Goal: Find specific page/section: Find specific page/section

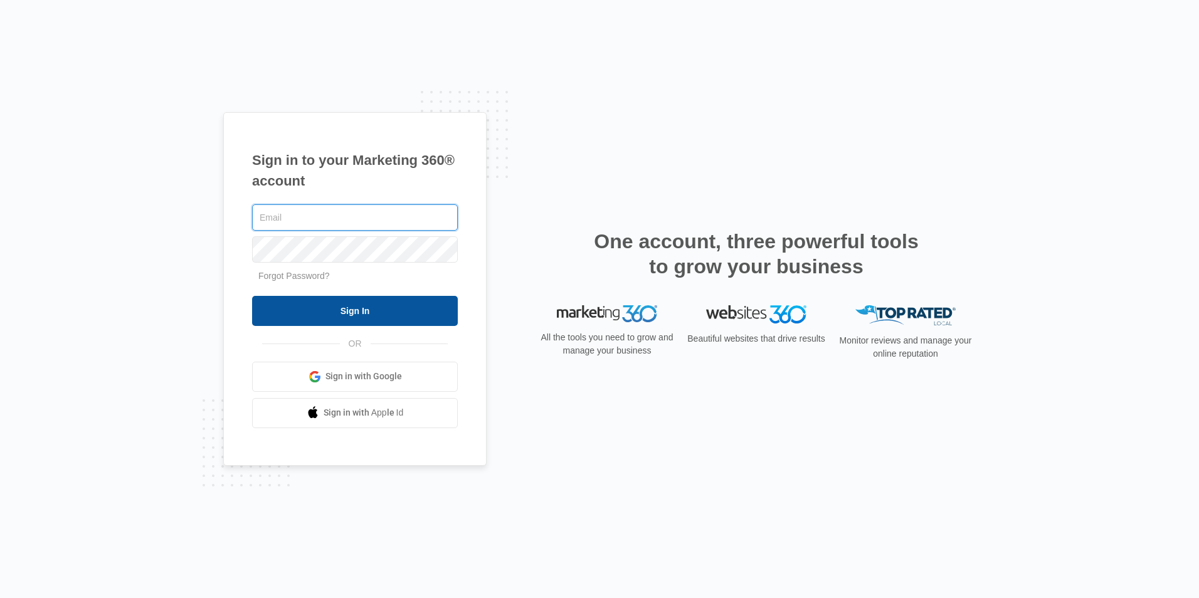
type input "[EMAIL_ADDRESS][DOMAIN_NAME]"
click at [297, 300] on input "Sign In" at bounding box center [355, 311] width 206 height 30
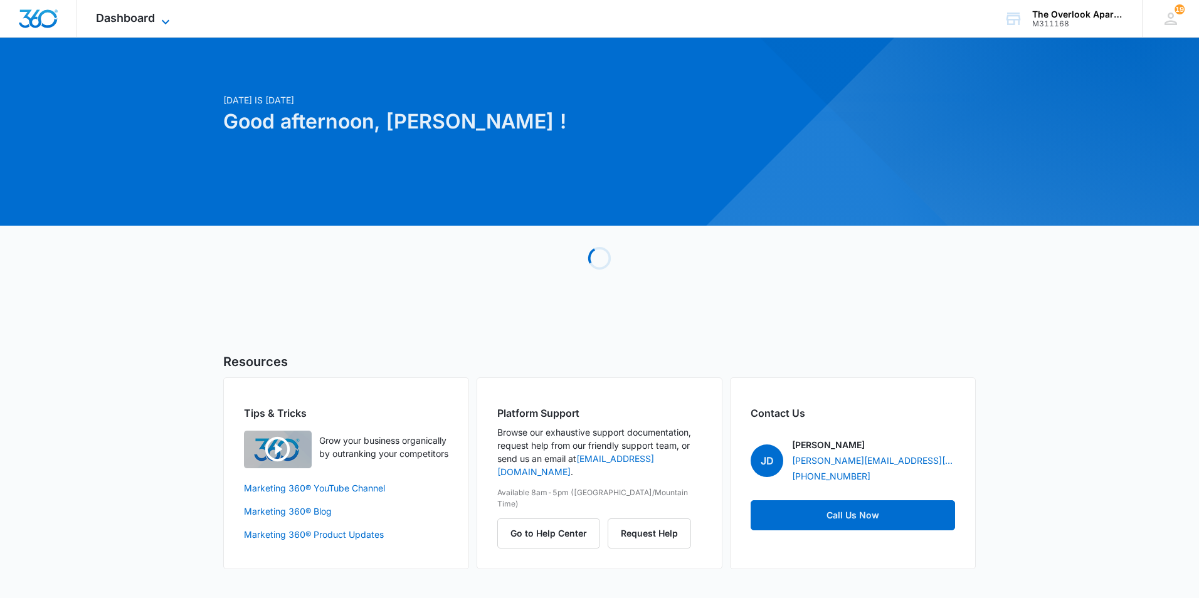
click at [125, 23] on span "Dashboard" at bounding box center [125, 17] width 59 height 13
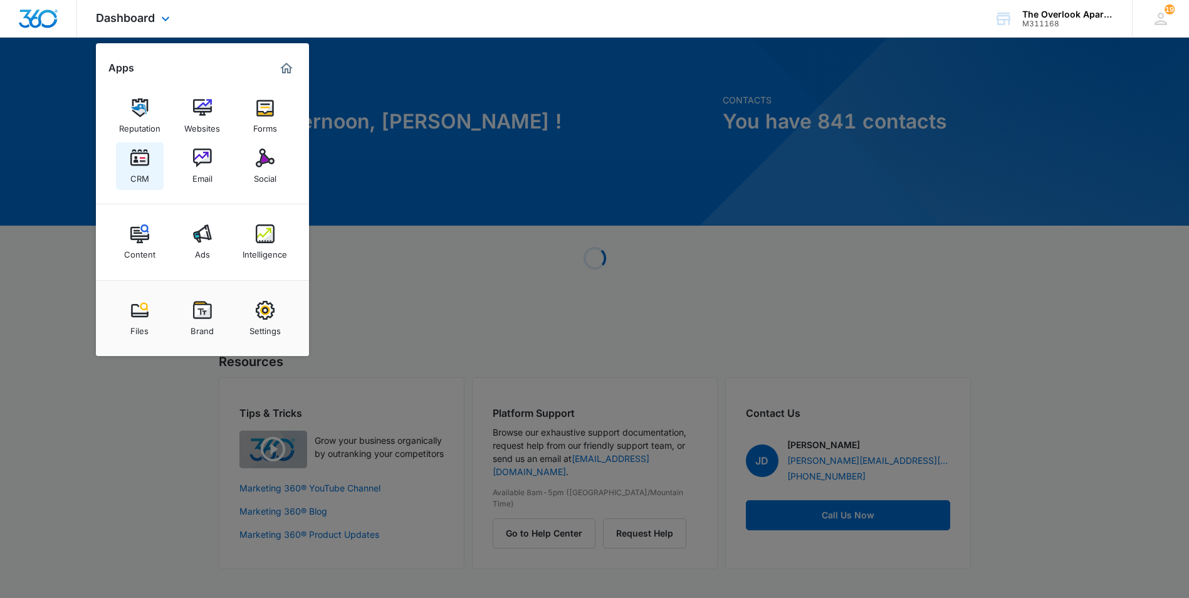
click at [152, 170] on link "CRM" at bounding box center [140, 166] width 48 height 48
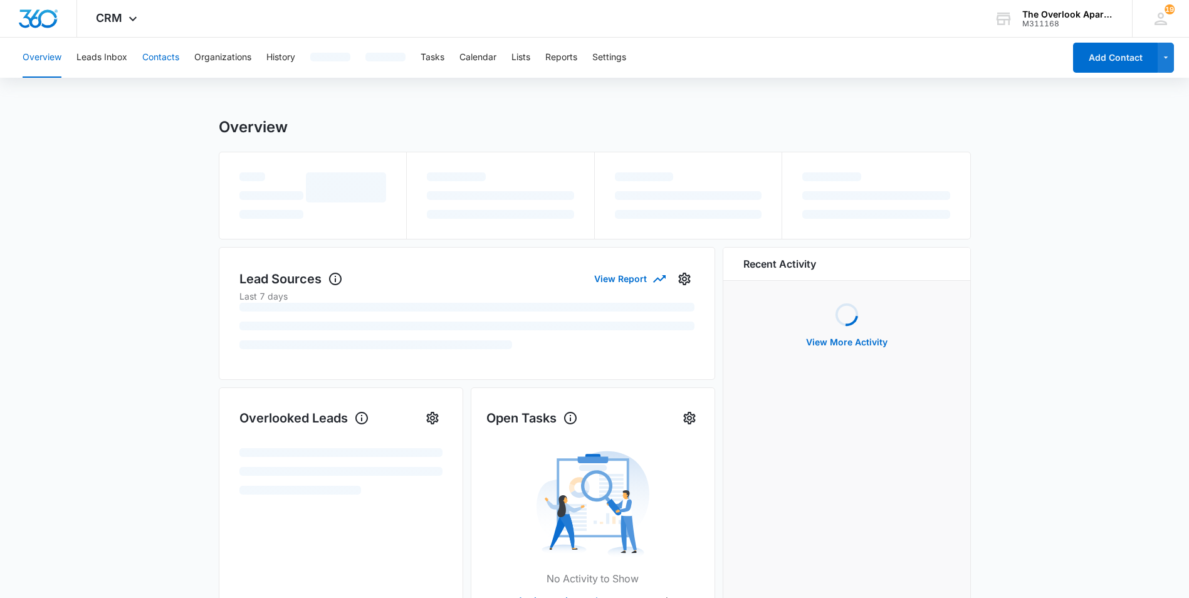
click at [165, 61] on button "Contacts" at bounding box center [160, 58] width 37 height 40
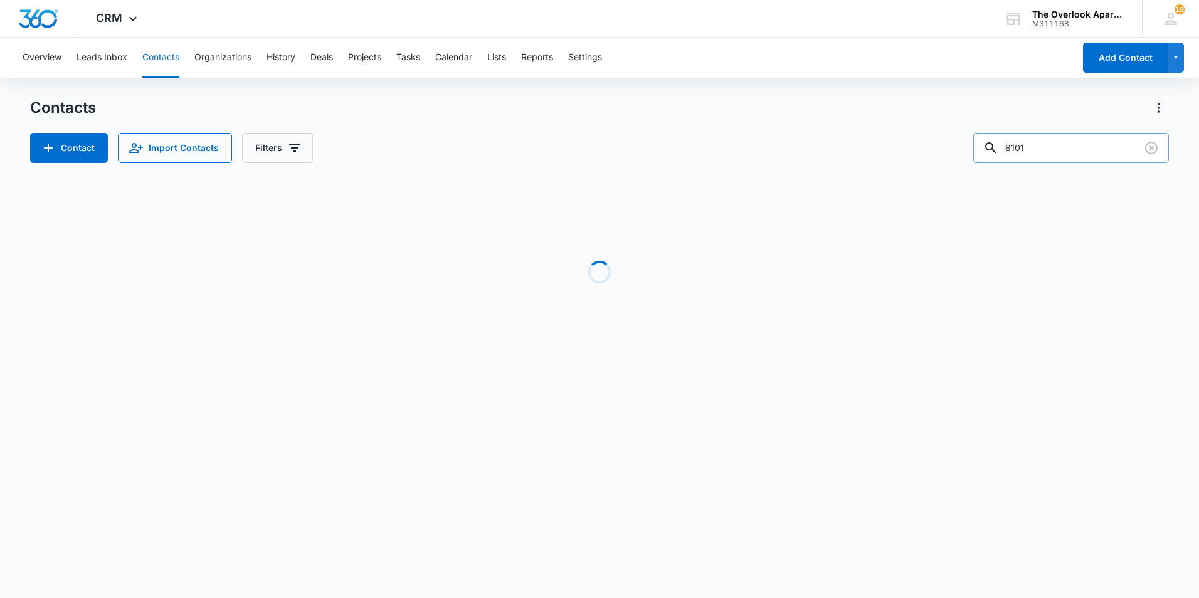
drag, startPoint x: 1049, startPoint y: 151, endPoint x: 1001, endPoint y: 150, distance: 48.3
click at [1001, 150] on div "8101" at bounding box center [1071, 148] width 196 height 30
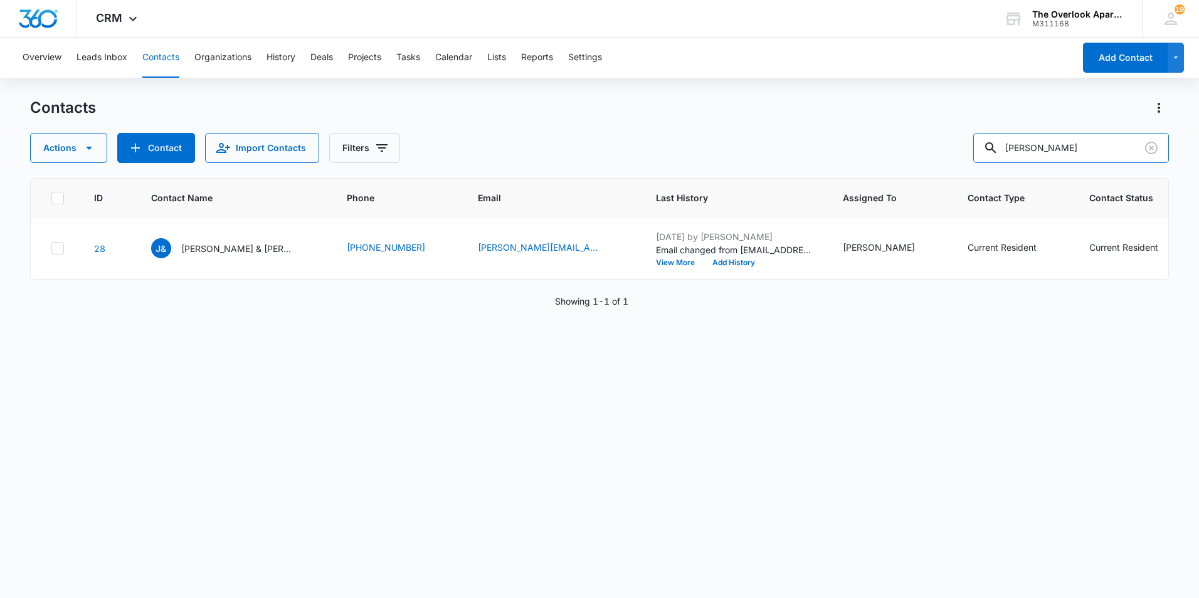
type input "Richard"
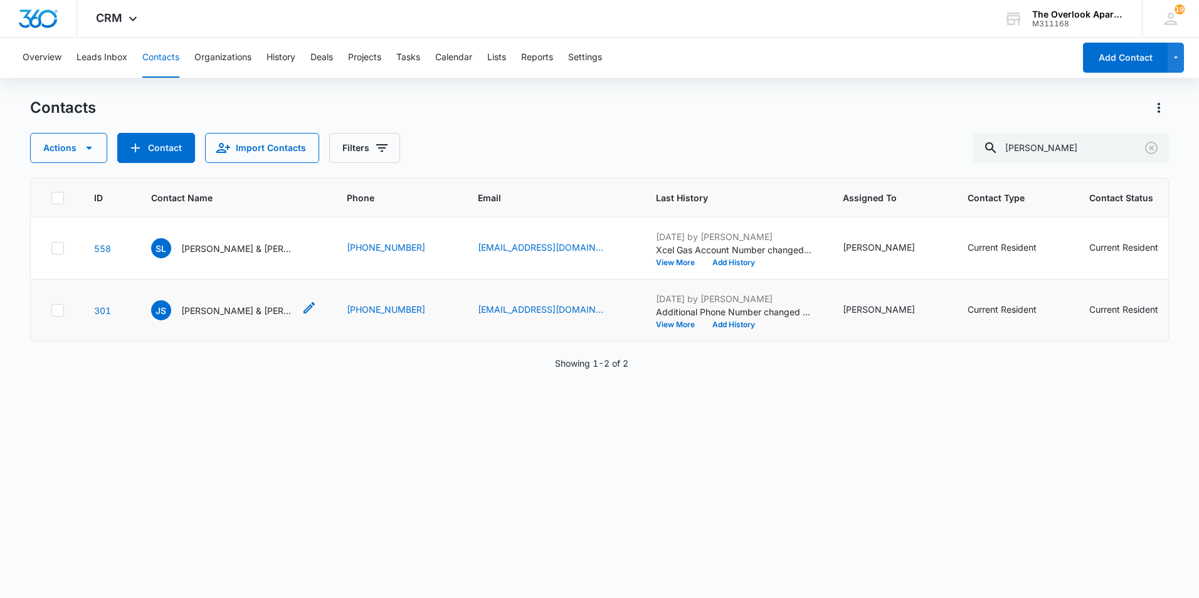
click at [223, 317] on p "Jeanne Storm & Richard Storm" at bounding box center [237, 310] width 113 height 13
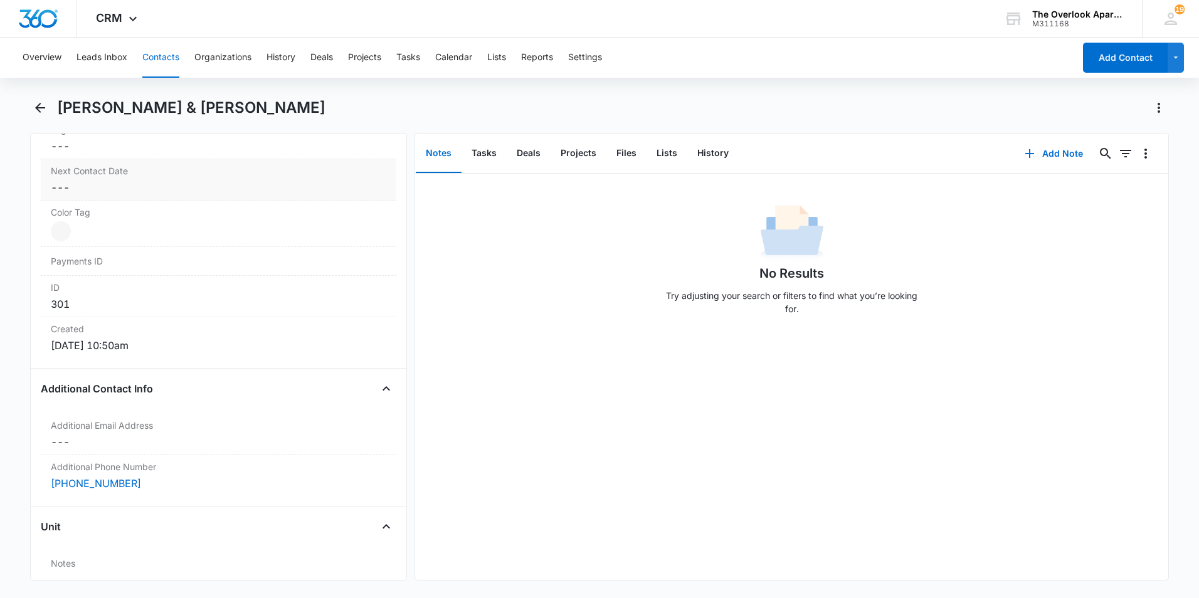
scroll to position [878, 0]
